Goal: Information Seeking & Learning: Learn about a topic

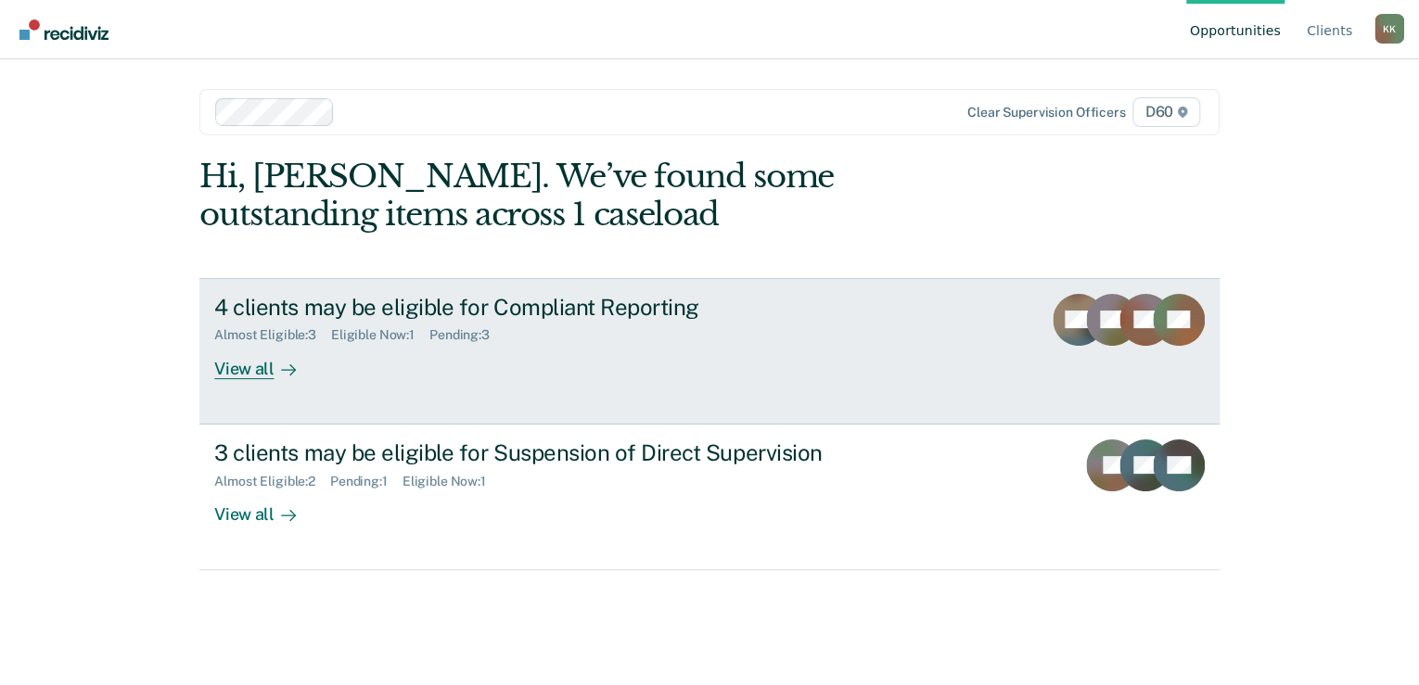
click at [243, 375] on div "View all" at bounding box center [266, 361] width 104 height 36
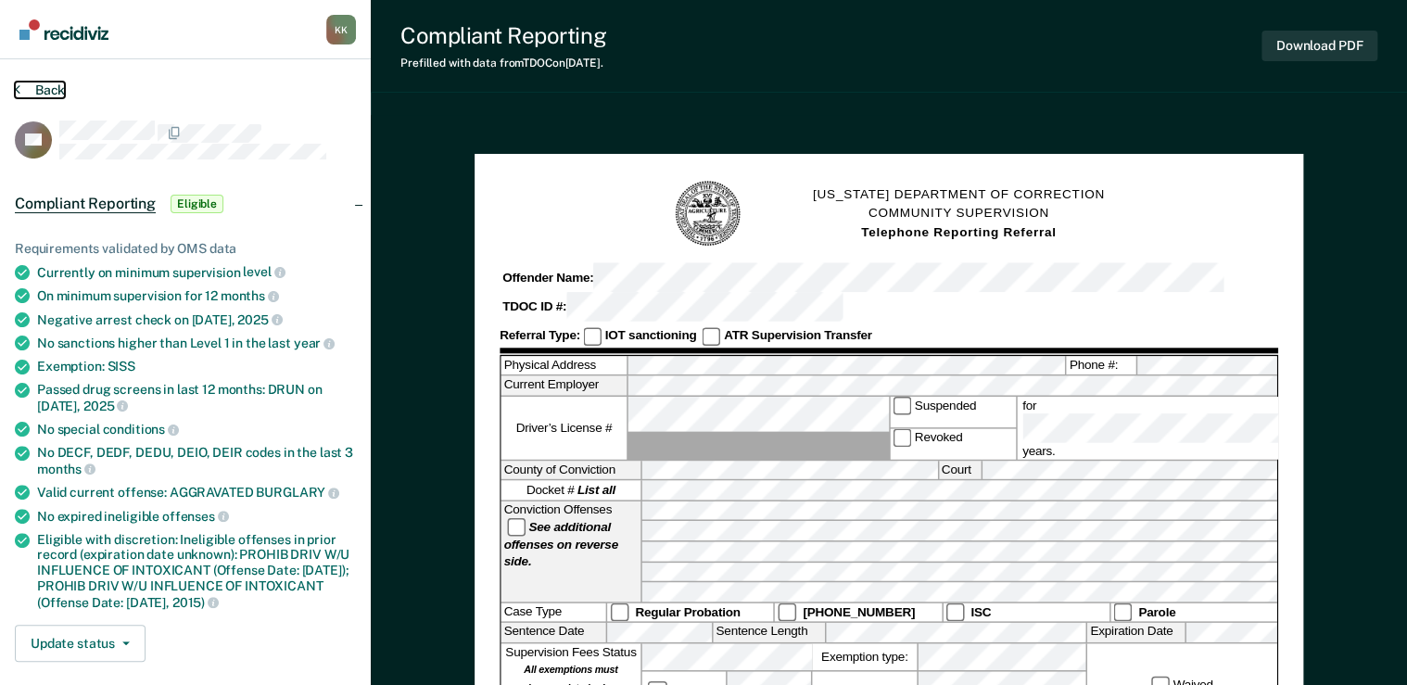
click at [52, 88] on button "Back" at bounding box center [40, 90] width 50 height 17
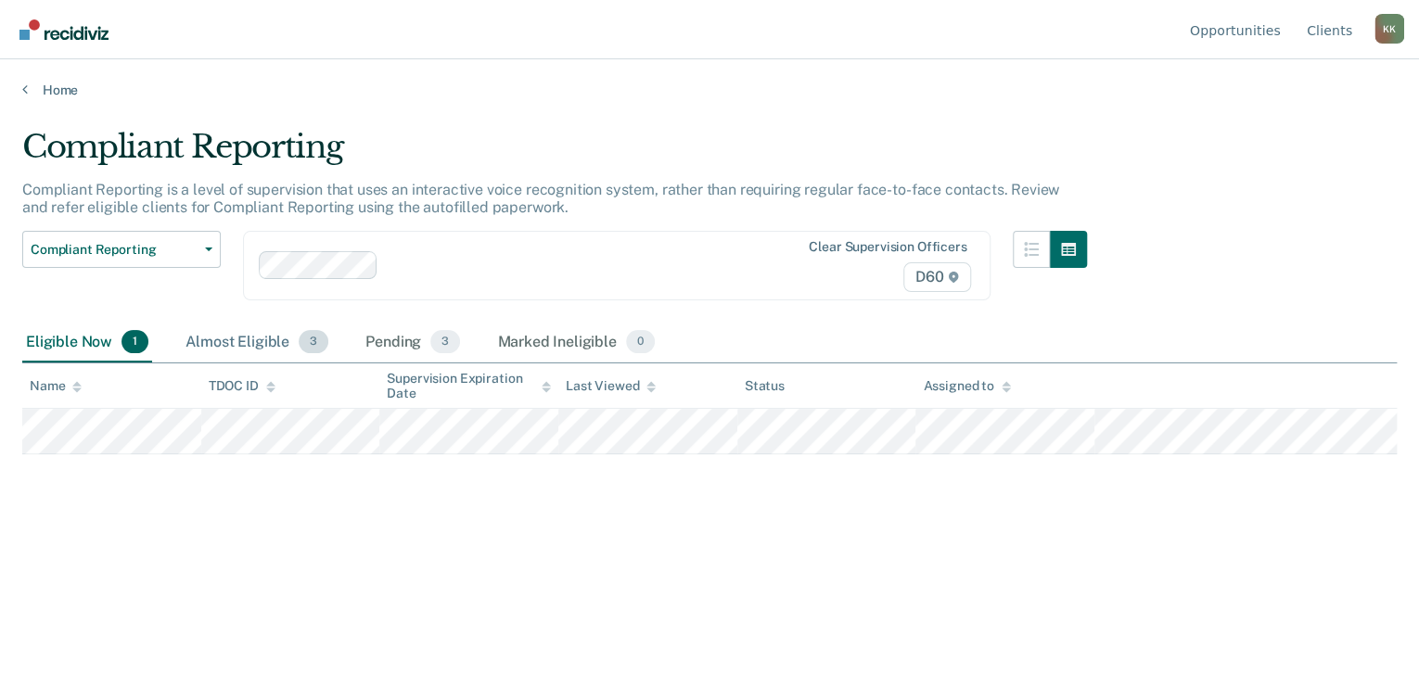
click at [269, 345] on div "Almost Eligible 3" at bounding box center [257, 343] width 150 height 41
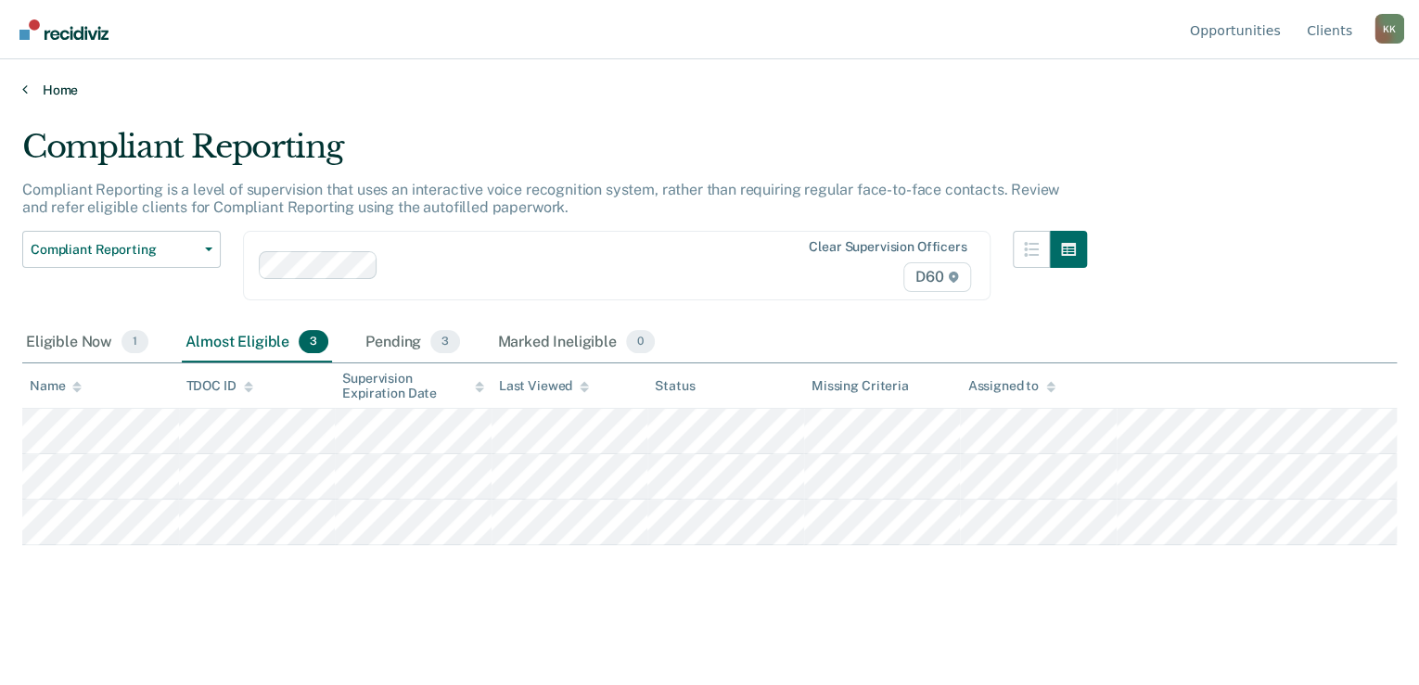
click at [48, 89] on link "Home" at bounding box center [709, 90] width 1374 height 17
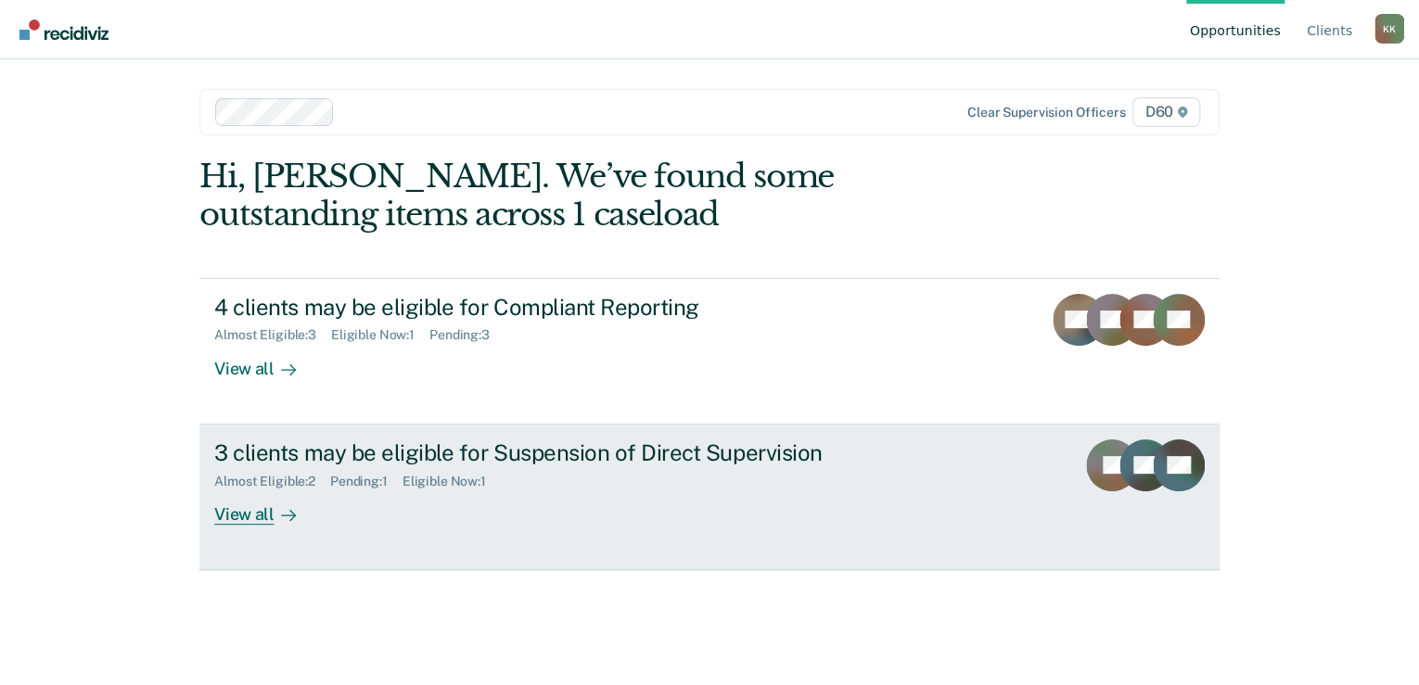
click at [268, 519] on div "View all" at bounding box center [266, 507] width 104 height 36
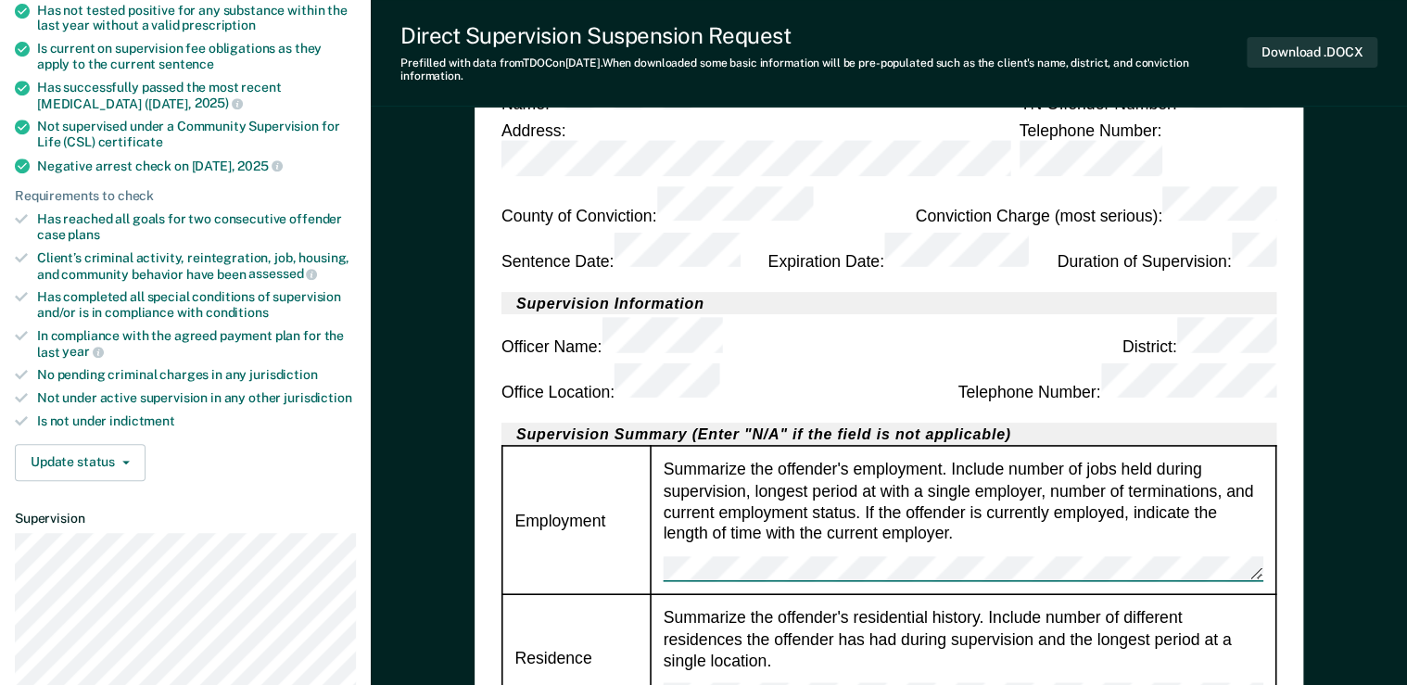
scroll to position [74, 0]
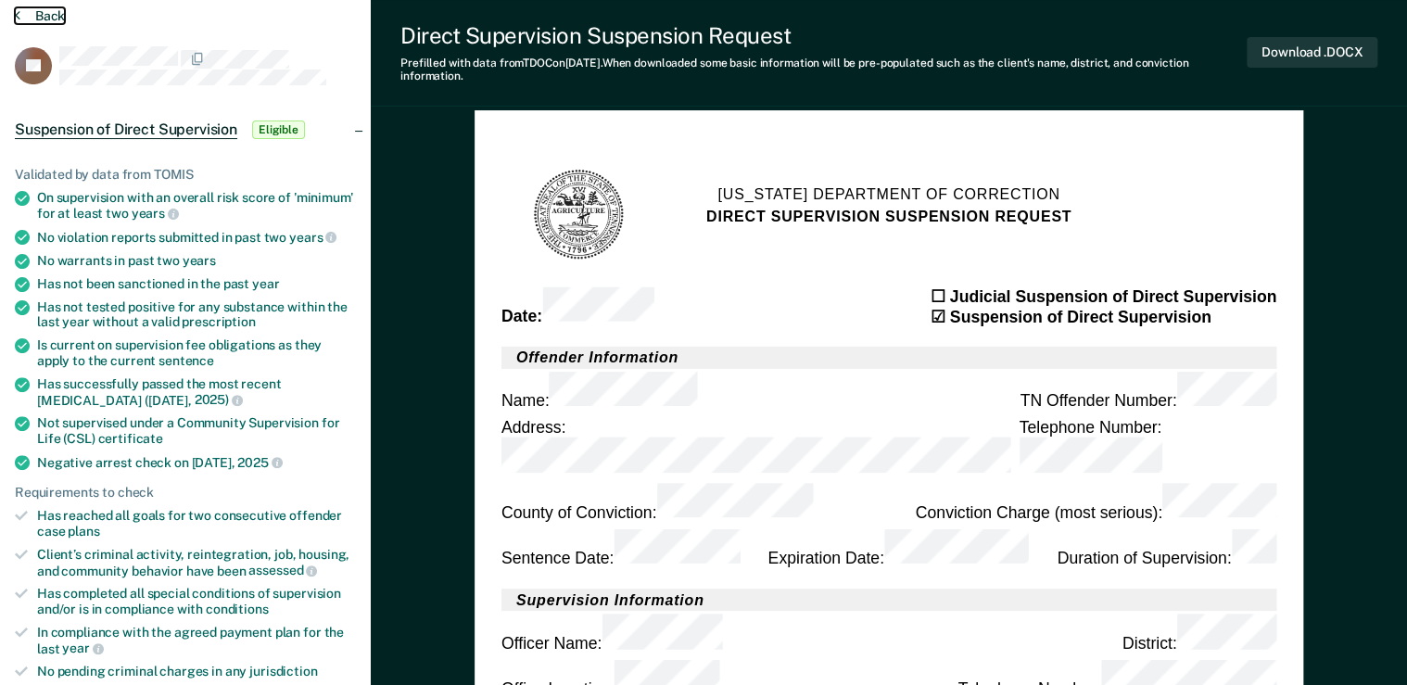
click at [45, 8] on button "Back" at bounding box center [40, 15] width 50 height 17
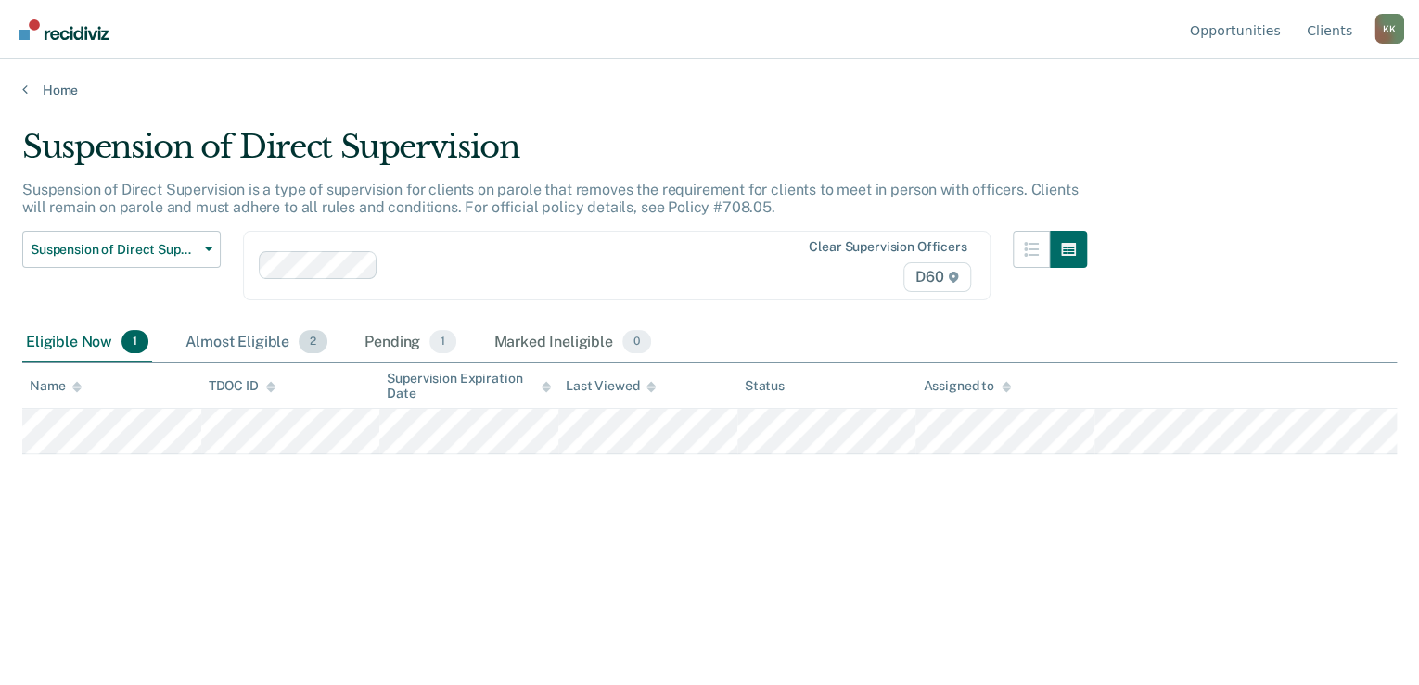
click at [251, 338] on div "Almost Eligible 2" at bounding box center [256, 343] width 149 height 41
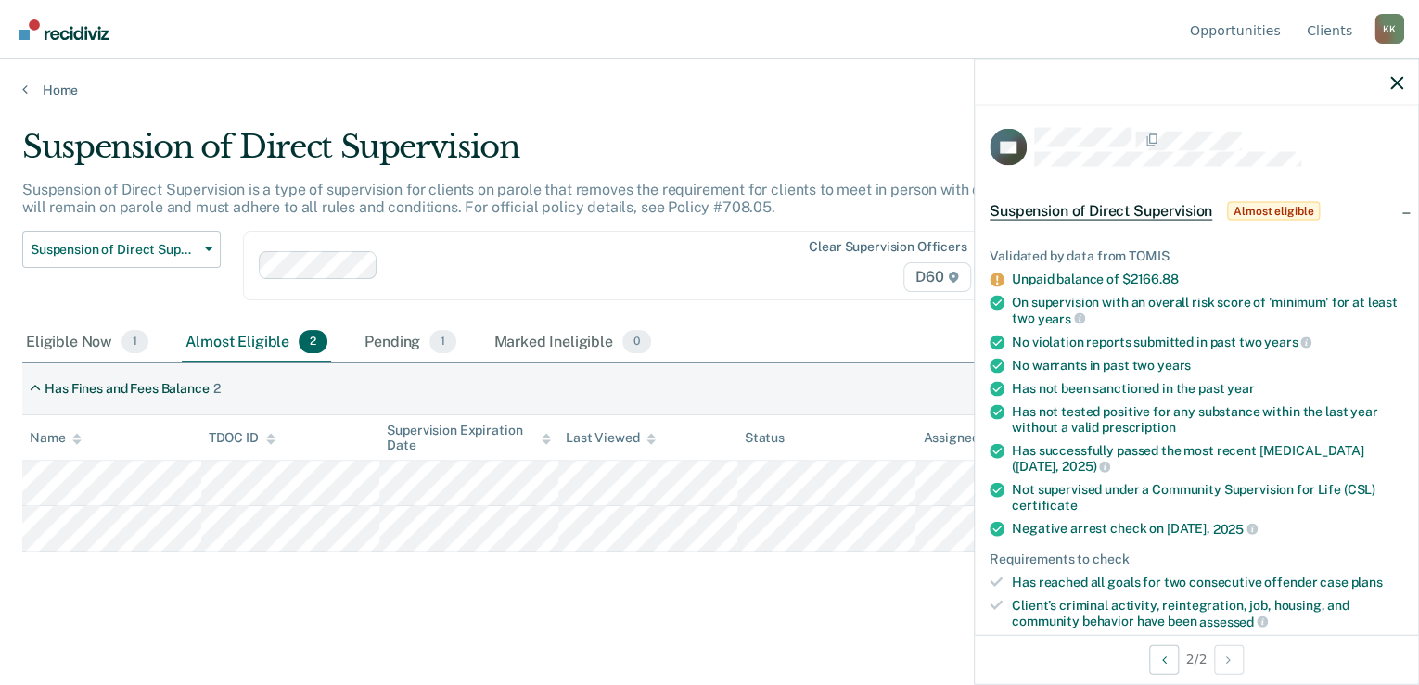
click at [705, 573] on div "Suspension of Direct Supervision Suspension of Direct Supervision is a type of …" at bounding box center [709, 366] width 1374 height 477
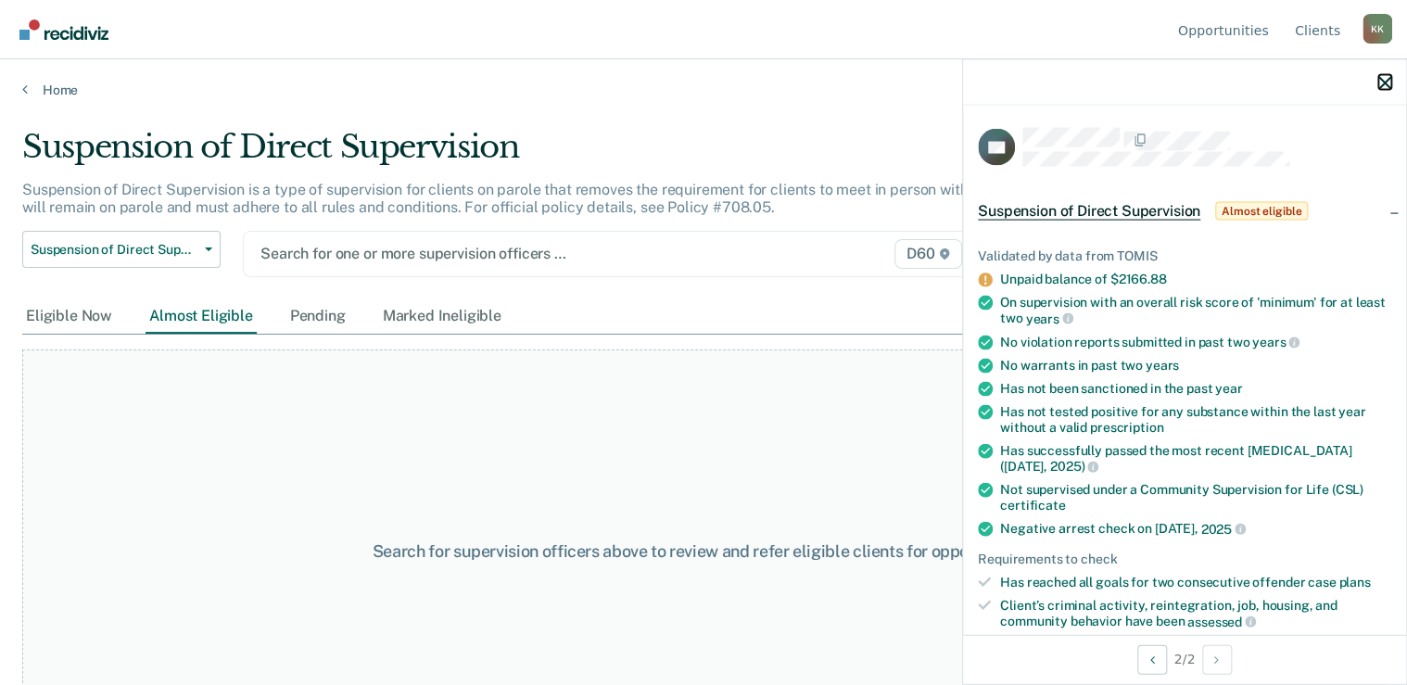
click at [1380, 83] on icon "button" at bounding box center [1385, 82] width 13 height 13
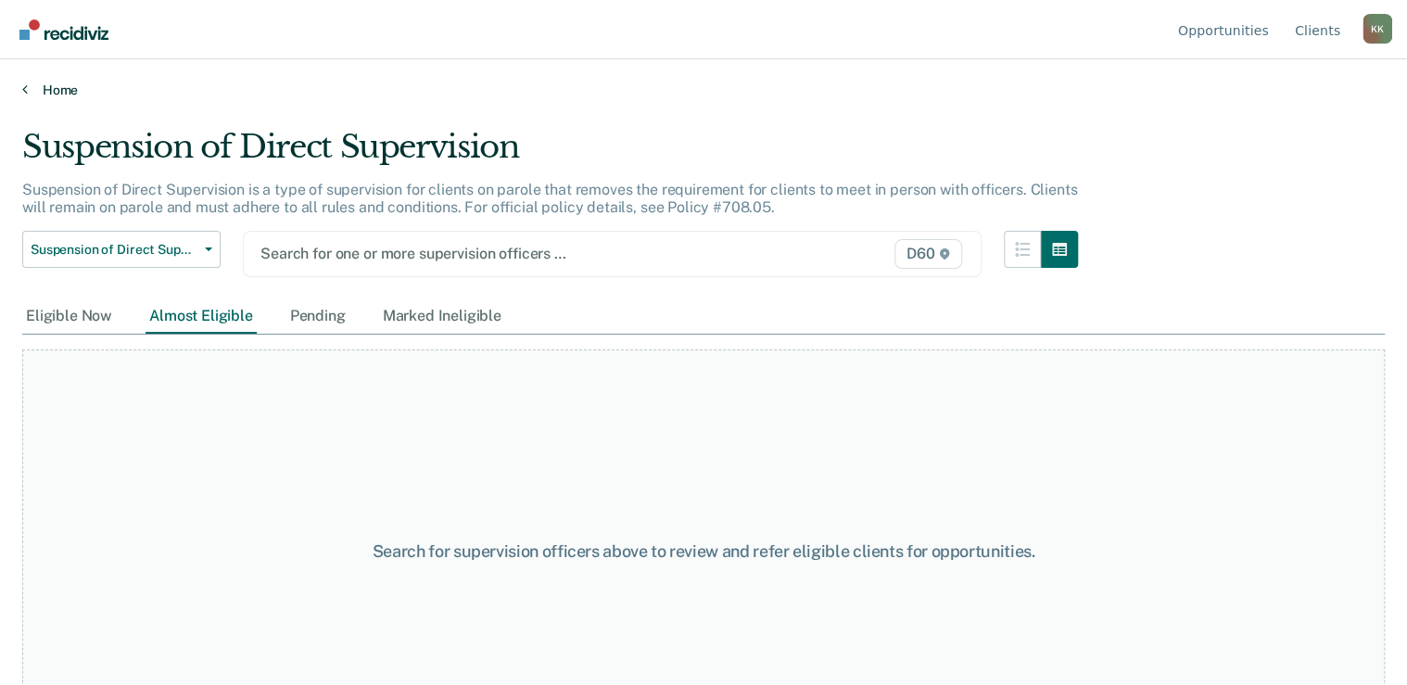
click at [54, 76] on div "Home" at bounding box center [703, 78] width 1407 height 39
click at [38, 91] on link "Home" at bounding box center [703, 90] width 1363 height 17
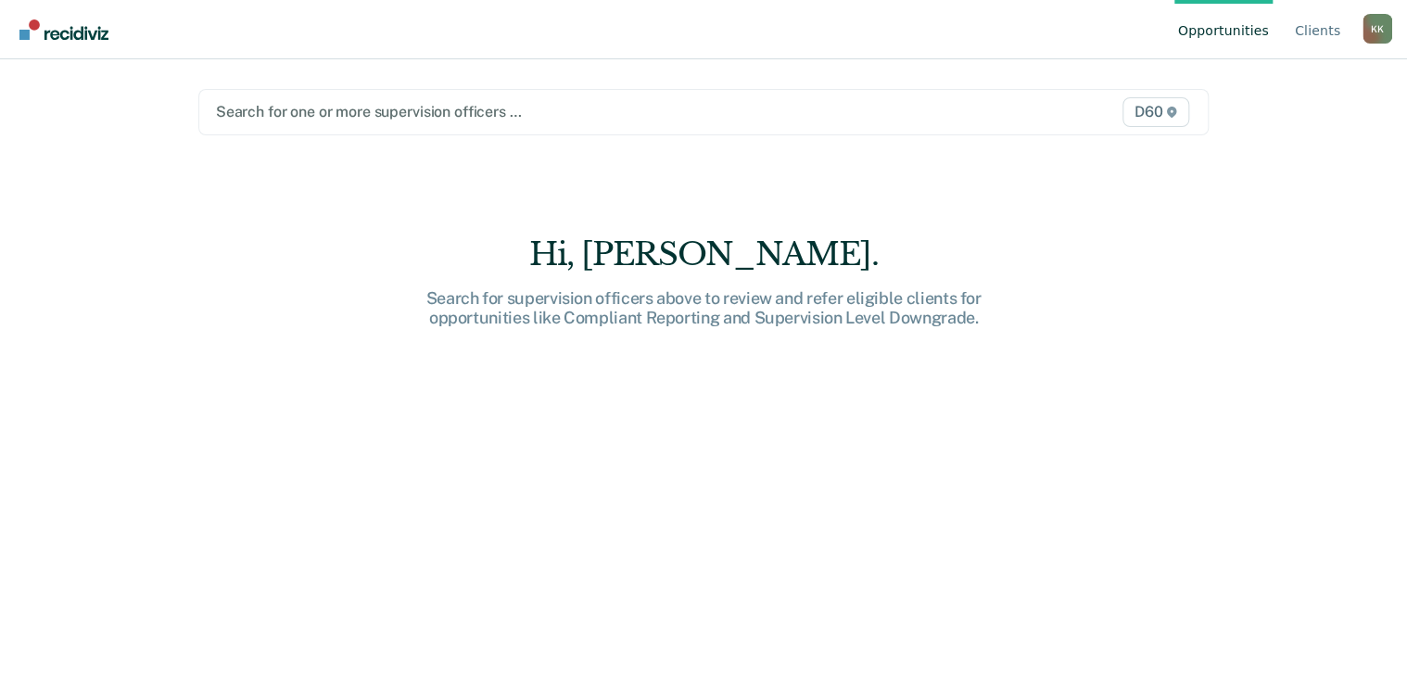
click at [1241, 21] on link "Opportunities" at bounding box center [1224, 29] width 98 height 59
